Goal: Navigation & Orientation: Go to known website

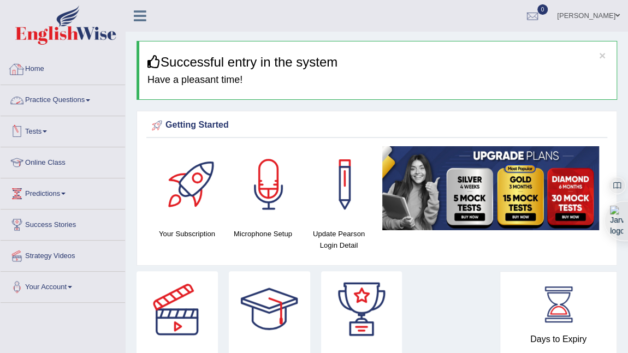
click at [27, 64] on link "Home" at bounding box center [63, 67] width 125 height 27
